Goal: Transaction & Acquisition: Book appointment/travel/reservation

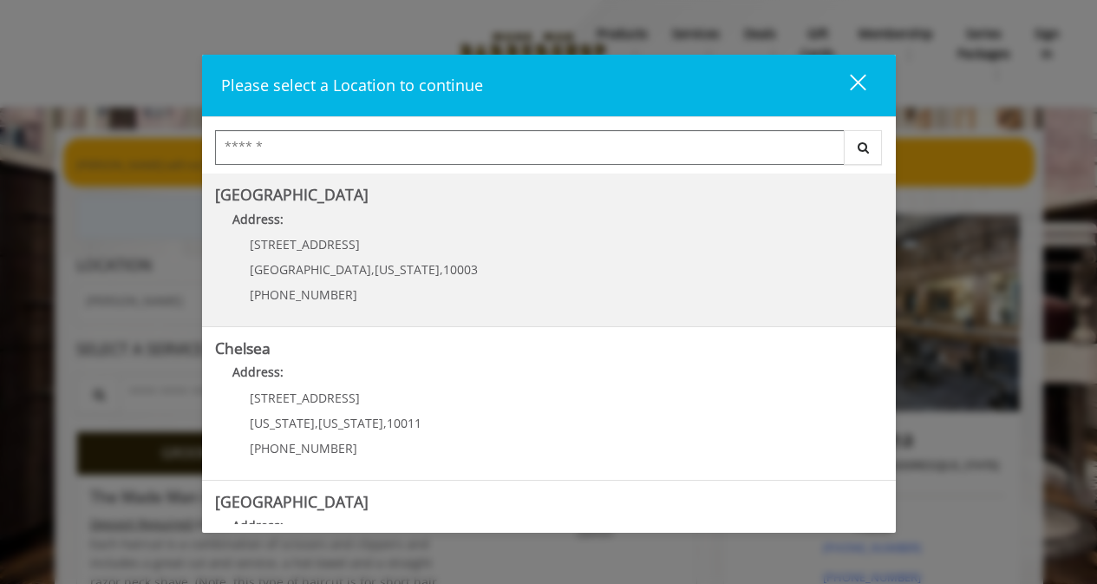
scroll to position [160, 0]
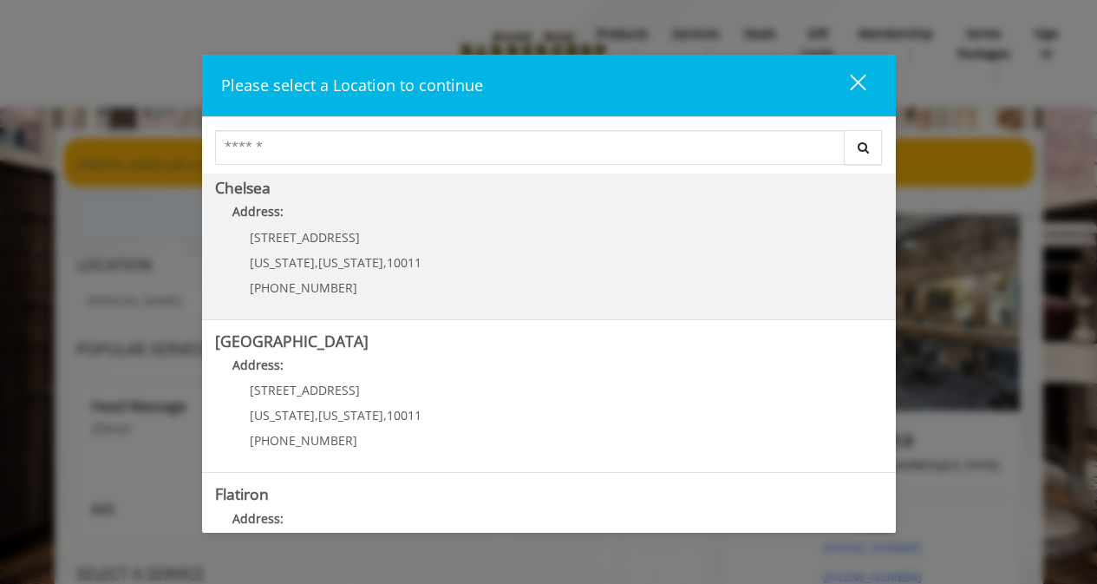
click at [697, 227] on p "Address:" at bounding box center [549, 216] width 668 height 28
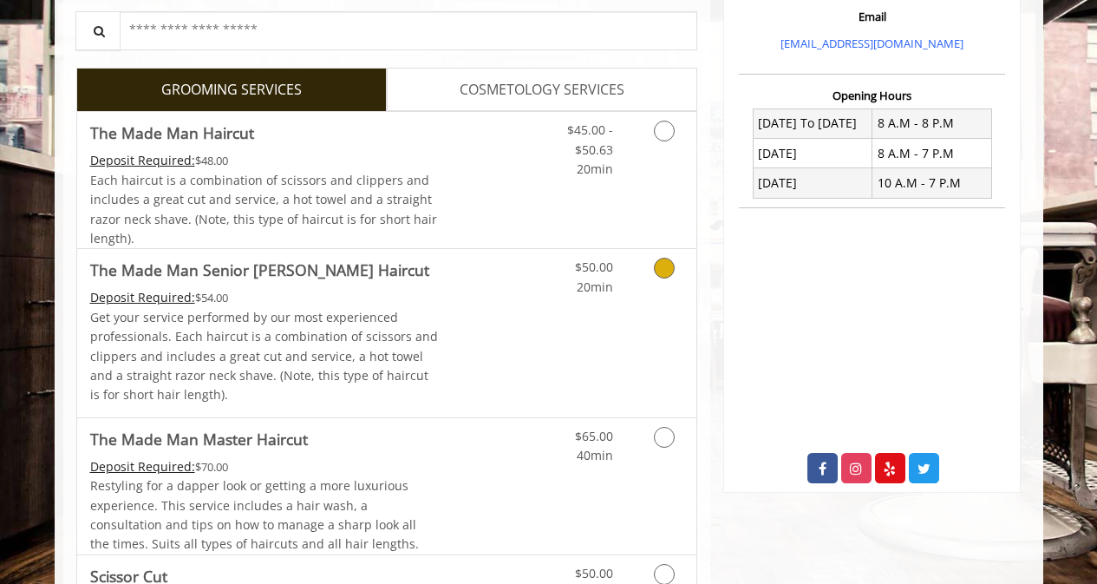
scroll to position [589, 0]
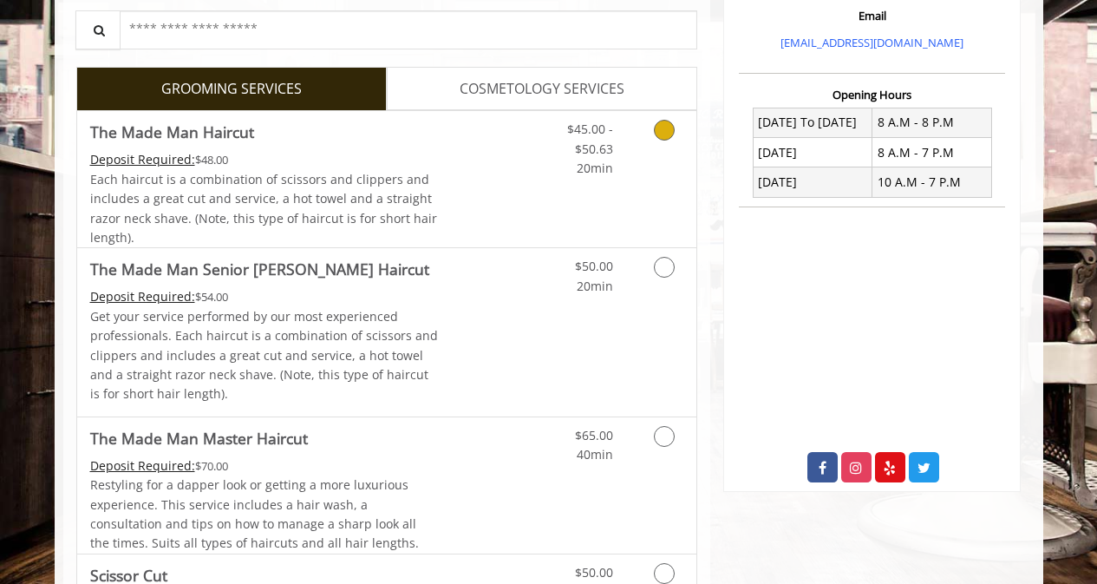
click at [277, 201] on span "Each haircut is a combination of scissors and clippers and includes a great cut…" at bounding box center [263, 208] width 347 height 75
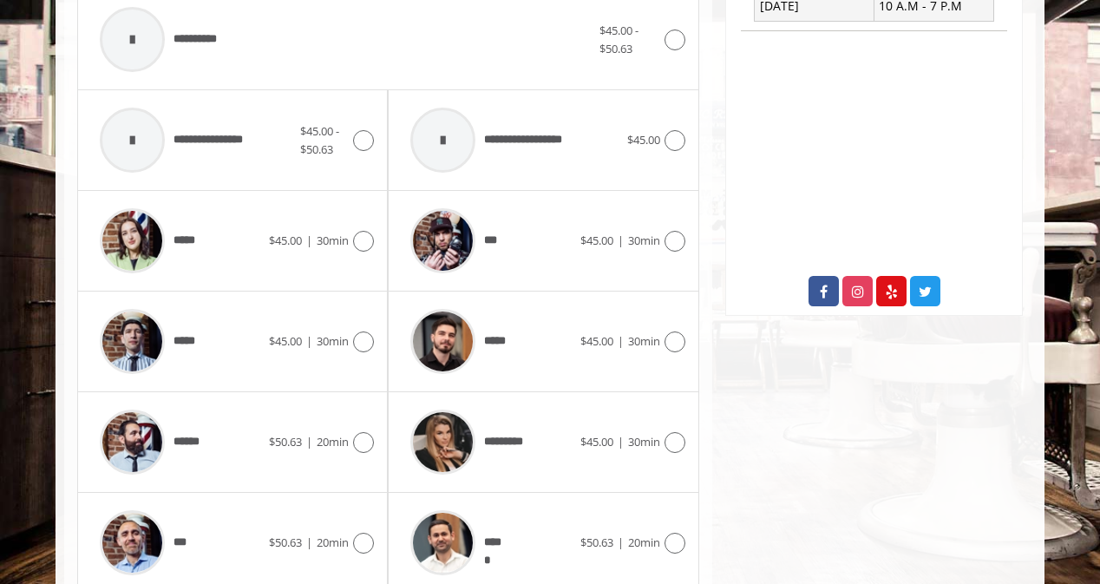
scroll to position [792, 0]
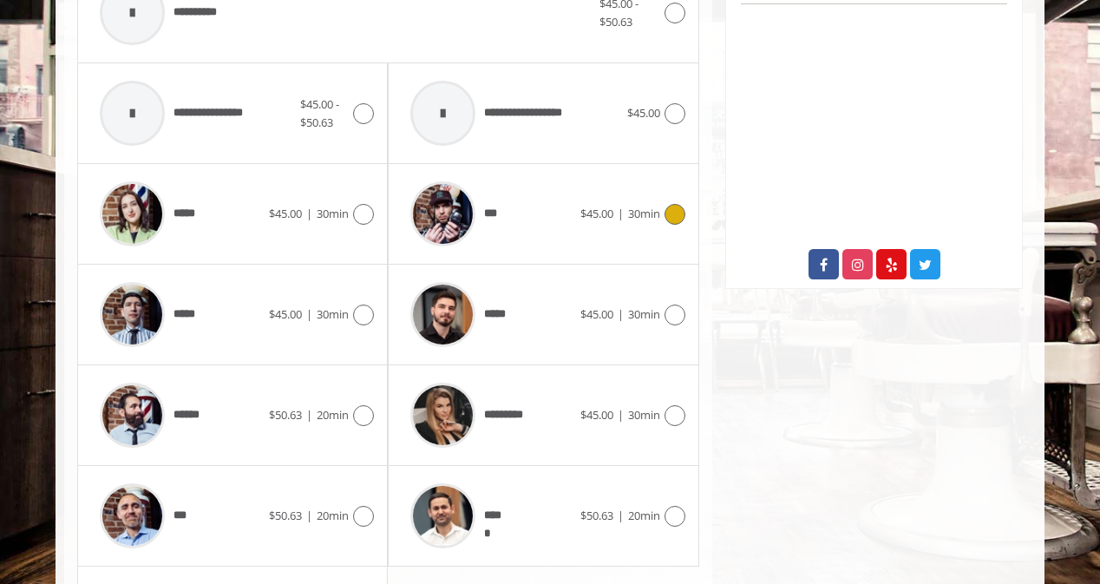
click at [492, 220] on span "***" at bounding box center [492, 214] width 17 height 18
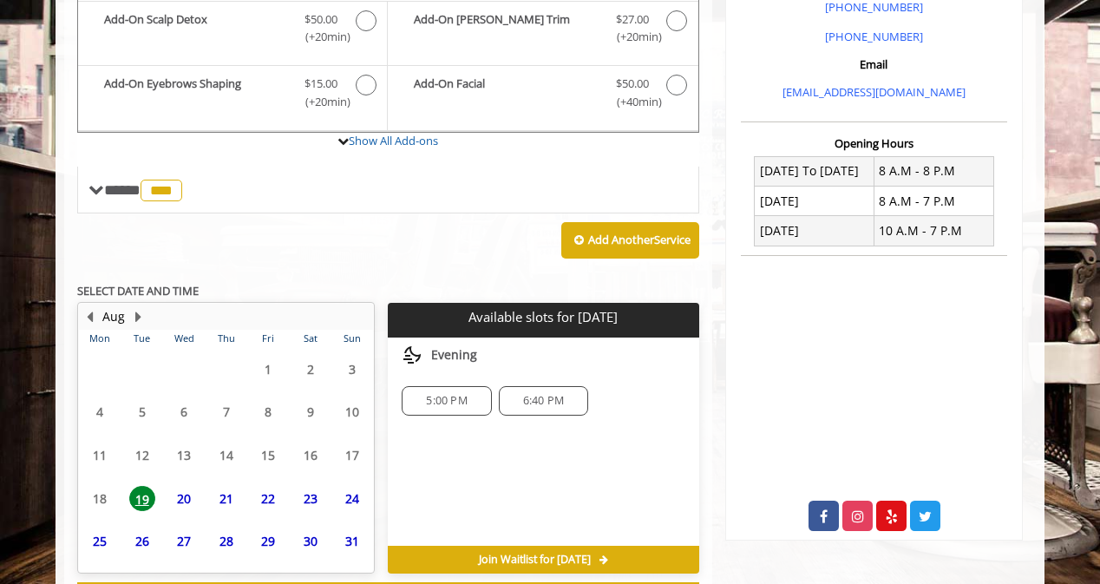
scroll to position [615, 0]
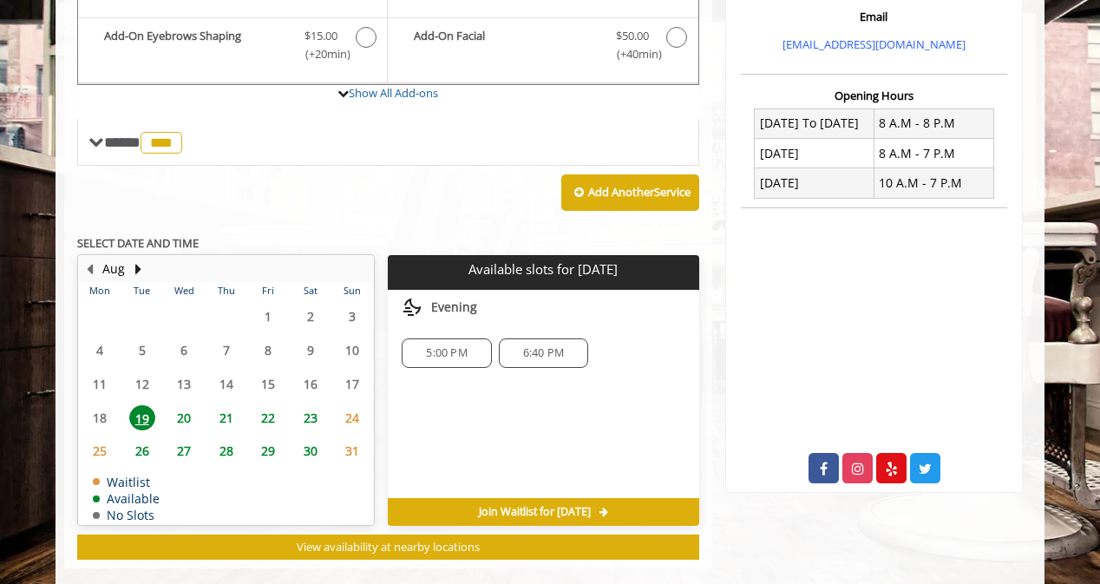
click at [189, 393] on table "Mon Tue Wed Thu Fri Sat Sun 28 29 30 31 1 2 3 4 5 6 7 8 9 10 11 12 13 14 15 16 …" at bounding box center [226, 403] width 294 height 242
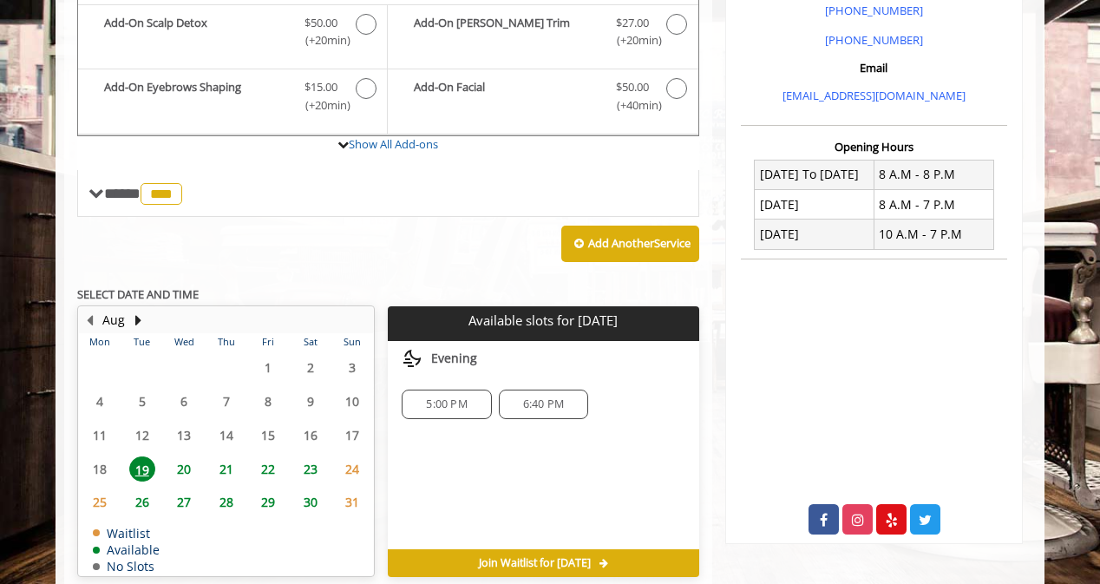
scroll to position [513, 0]
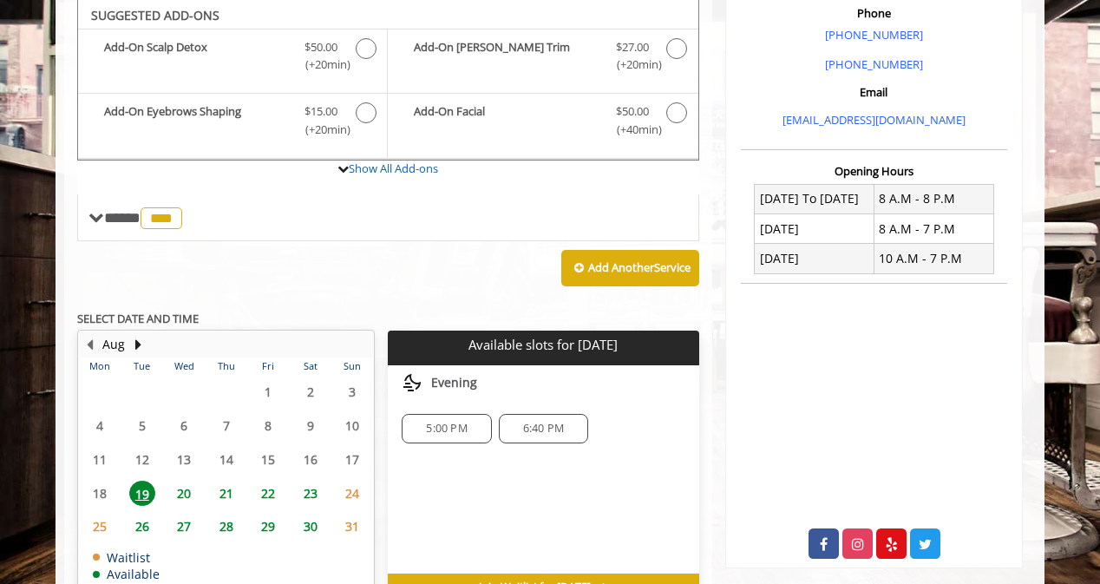
click at [174, 488] on span "20" at bounding box center [184, 492] width 26 height 25
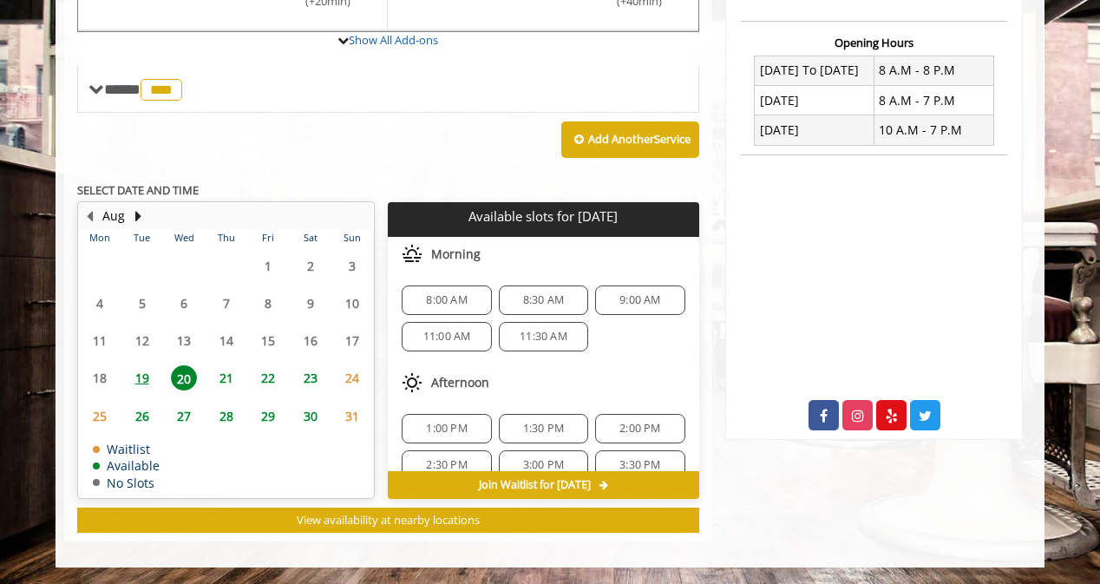
scroll to position [187, 0]
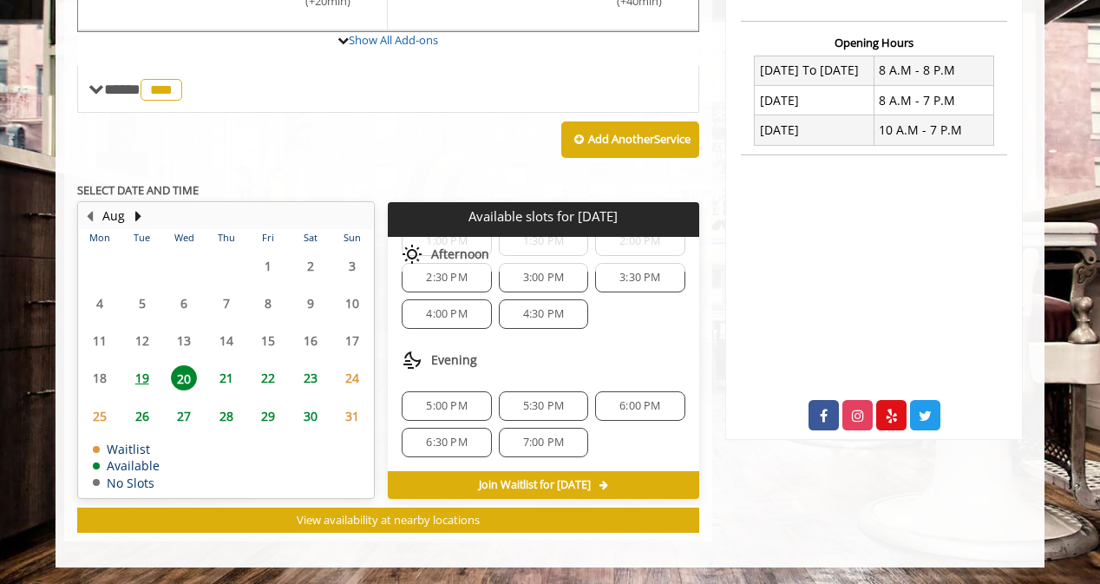
click at [469, 443] on span "6:30 PM" at bounding box center [446, 442] width 74 height 14
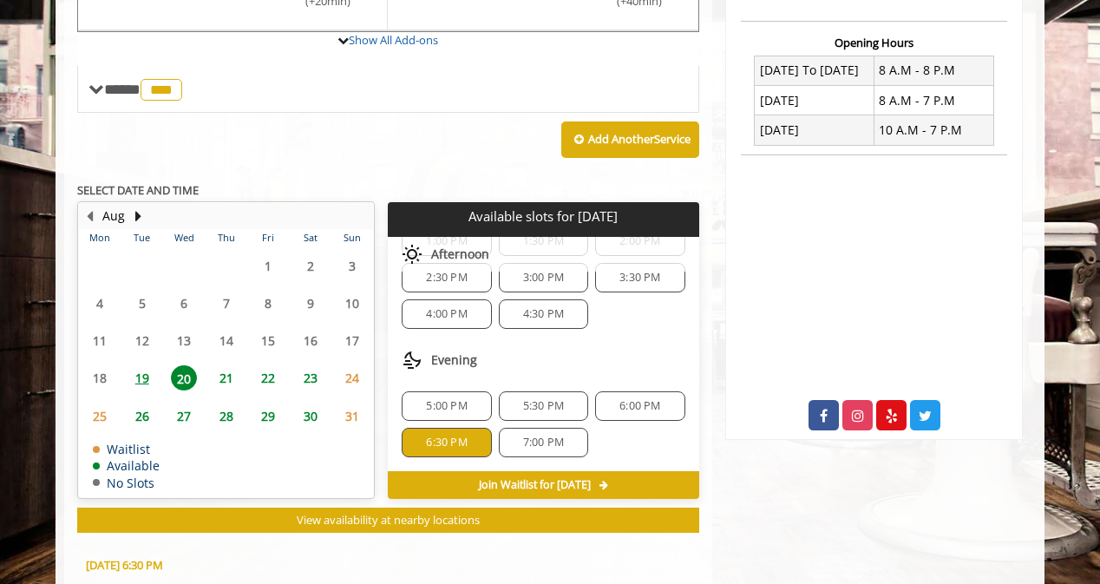
scroll to position [954, 0]
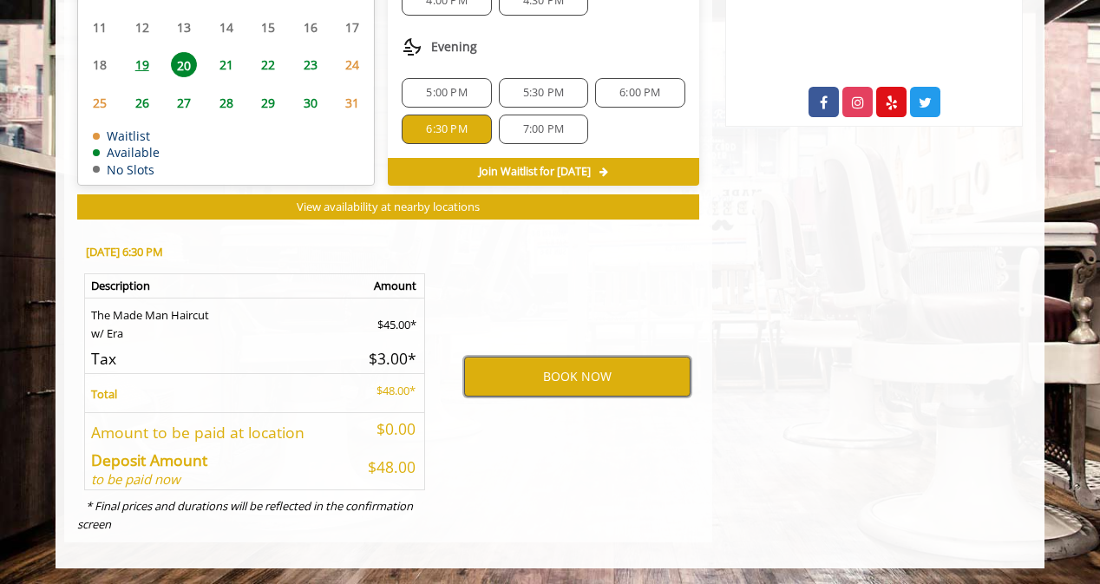
click at [541, 389] on button "BOOK NOW" at bounding box center [577, 376] width 226 height 40
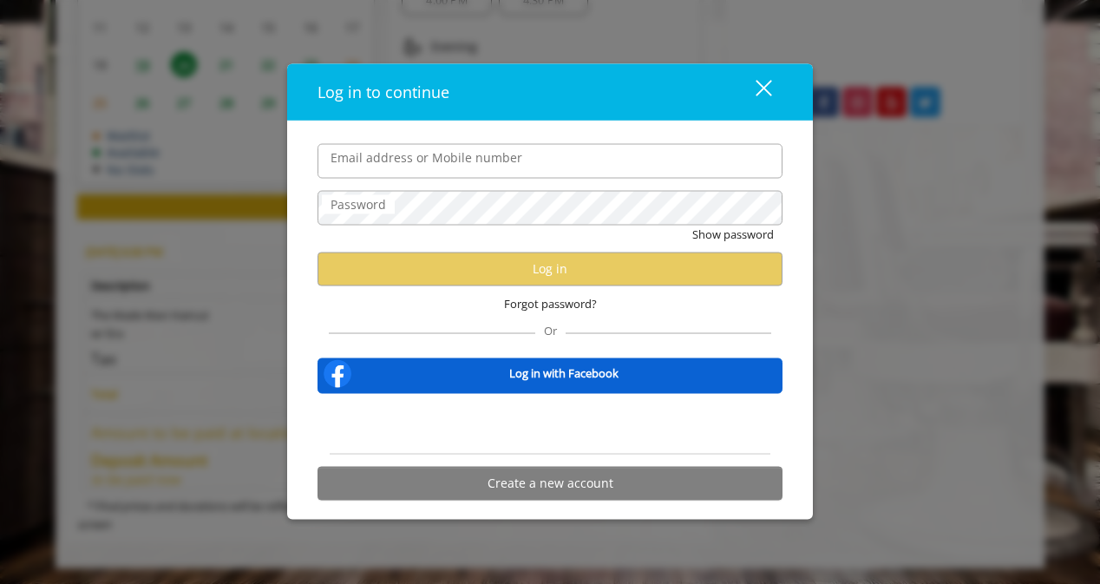
type input "**********"
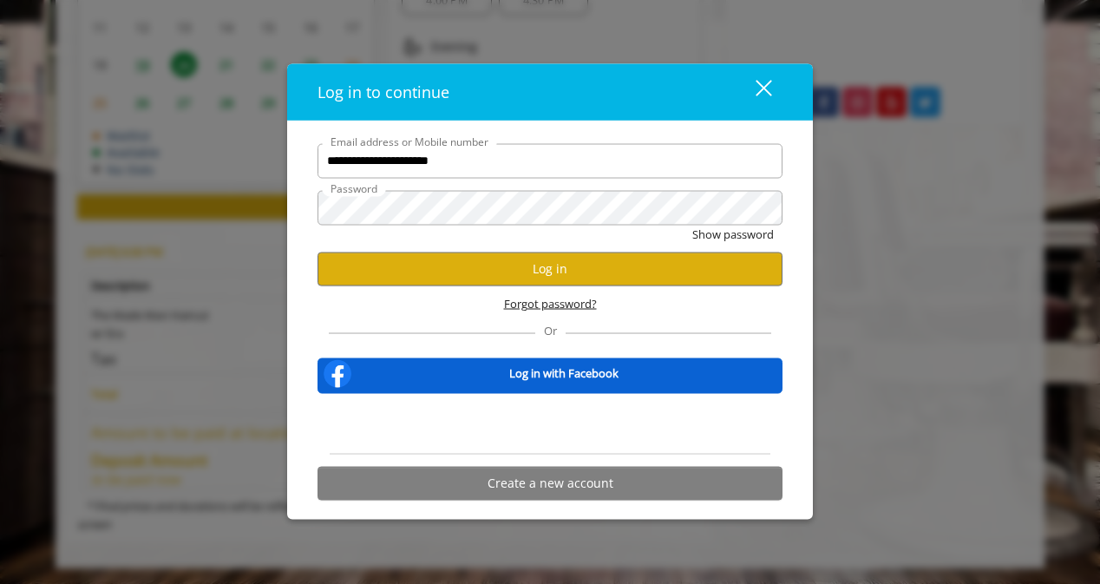
scroll to position [0, 0]
click at [508, 275] on button "Log in" at bounding box center [549, 269] width 465 height 34
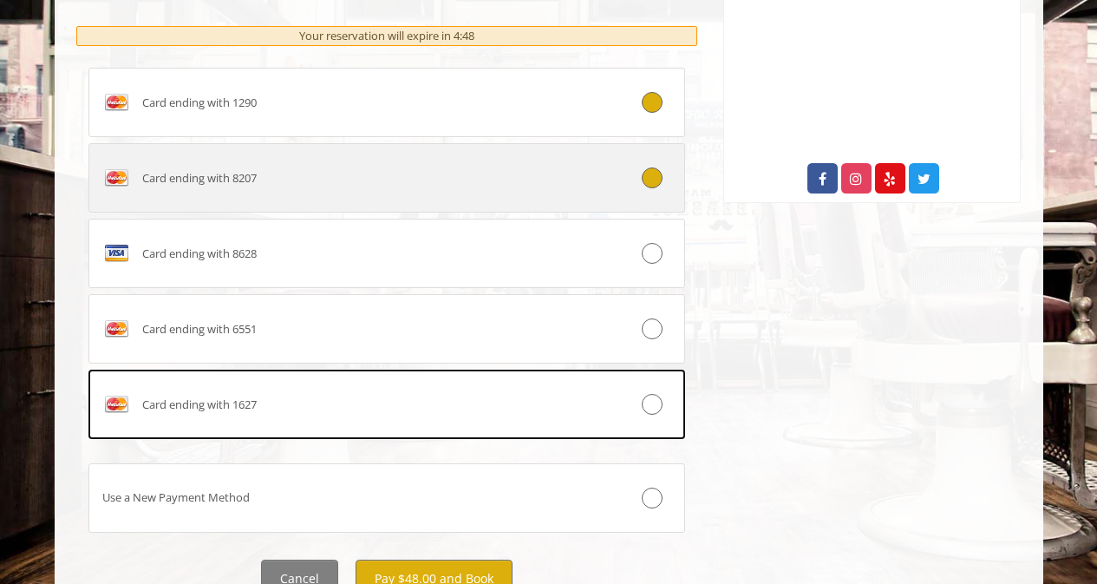
scroll to position [878, 0]
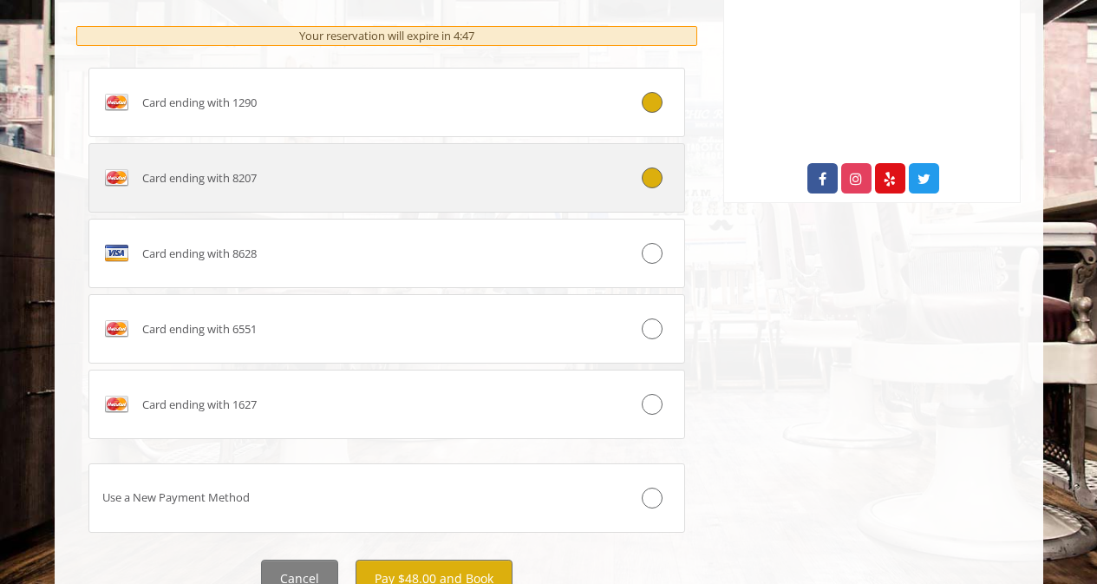
click at [350, 169] on div "Card ending with 8207" at bounding box center [337, 178] width 496 height 28
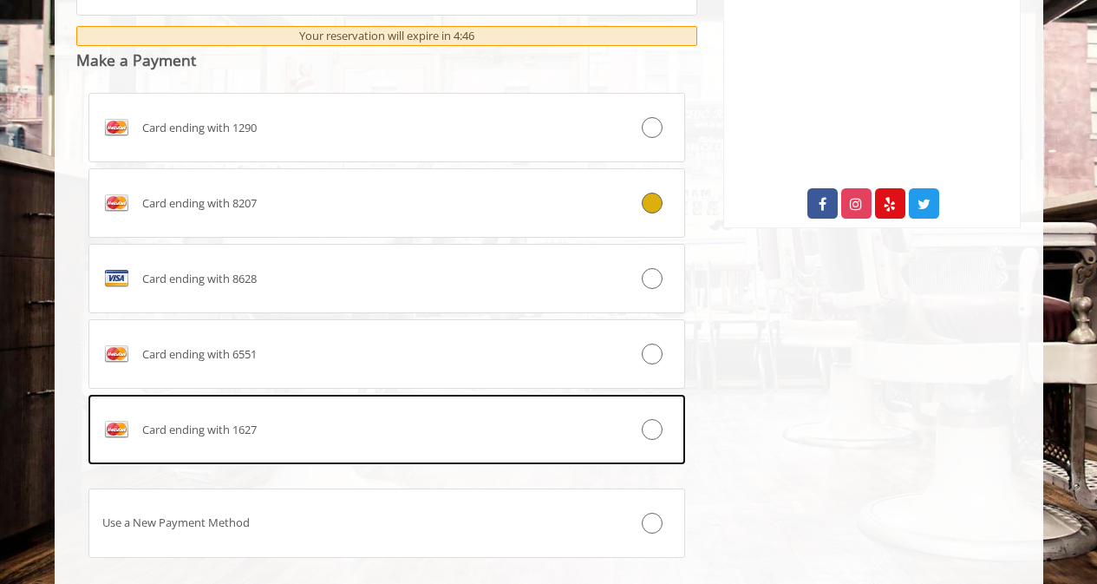
scroll to position [857, 0]
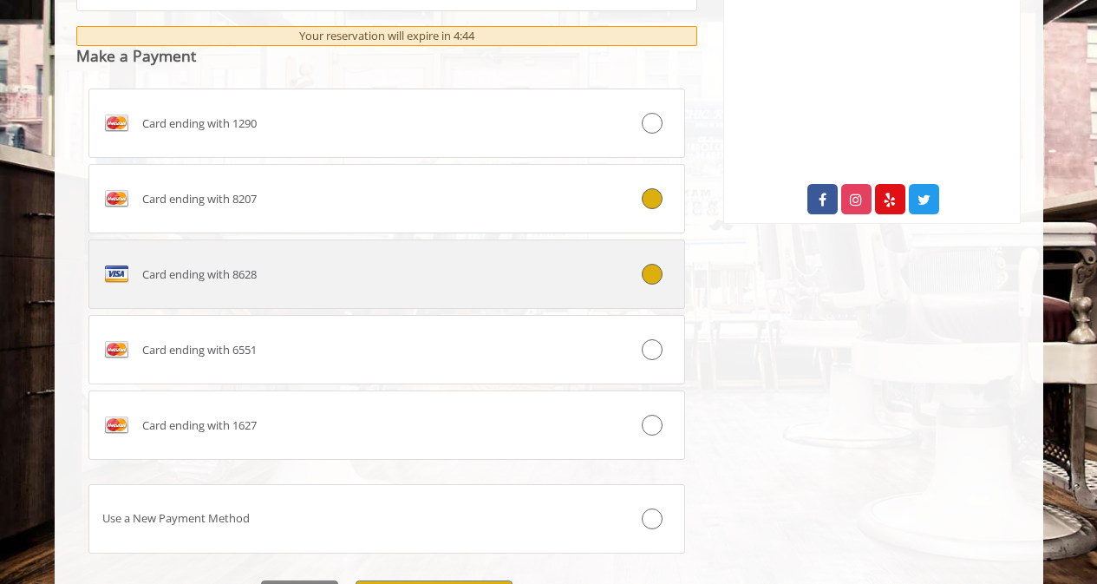
click at [377, 301] on label "Card ending with 8628" at bounding box center [387, 273] width 598 height 69
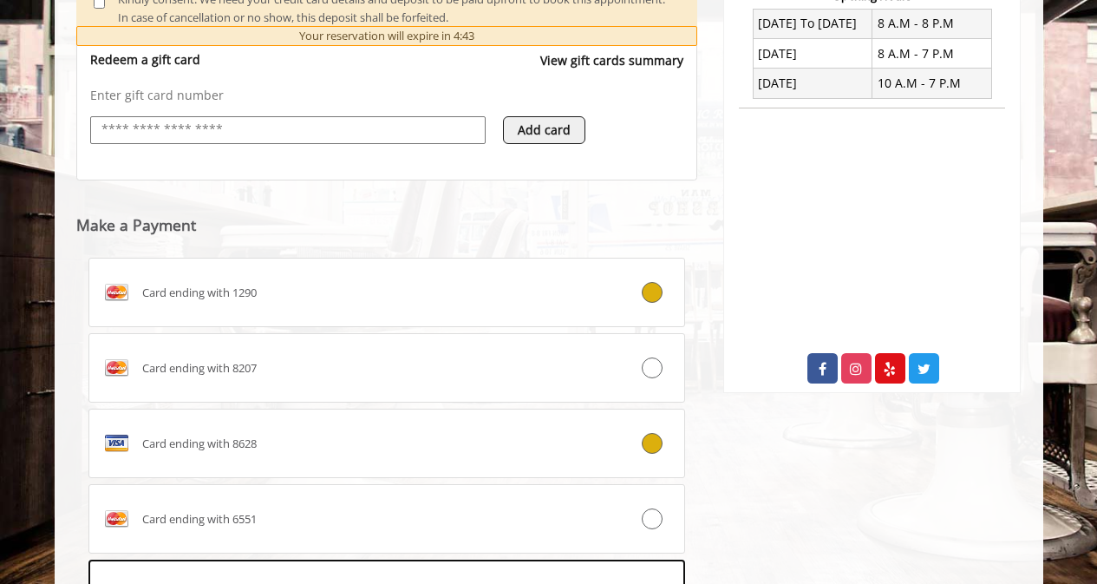
scroll to position [953, 0]
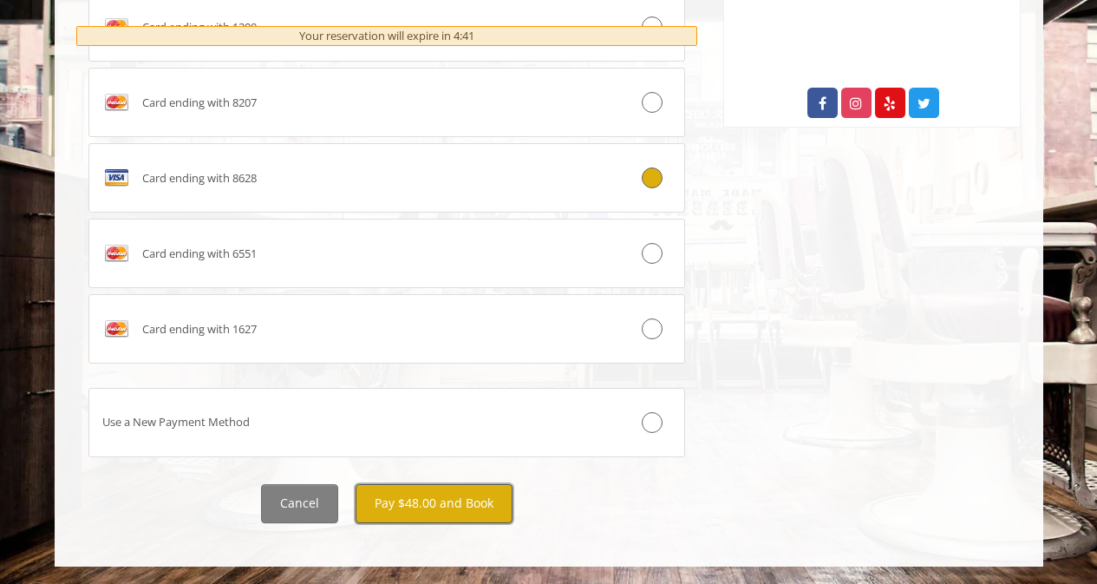
click at [437, 502] on button "Pay $48.00 and Book" at bounding box center [434, 503] width 157 height 39
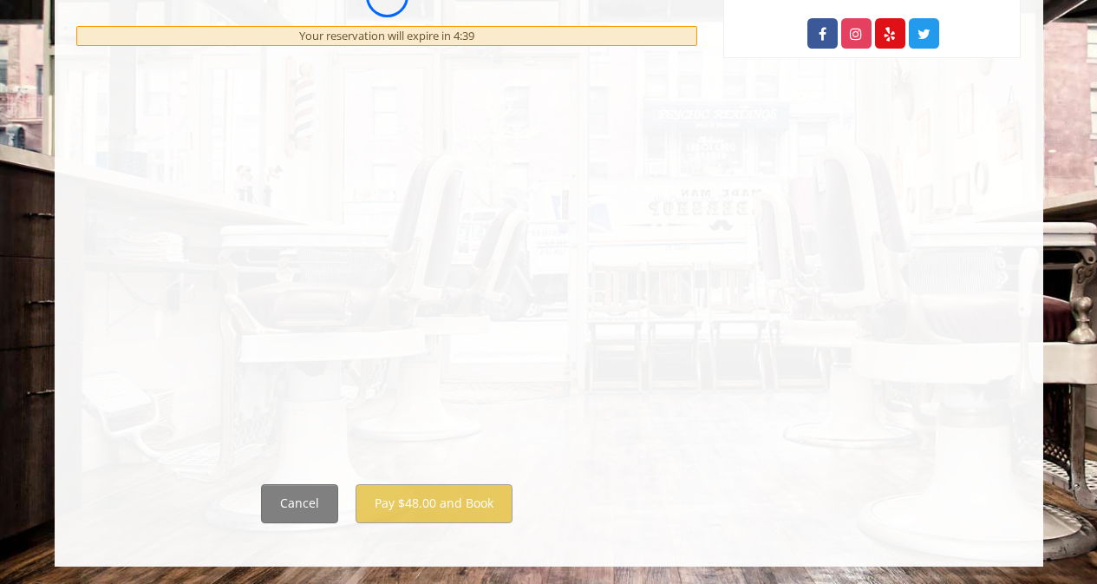
scroll to position [0, 0]
